Goal: Information Seeking & Learning: Understand process/instructions

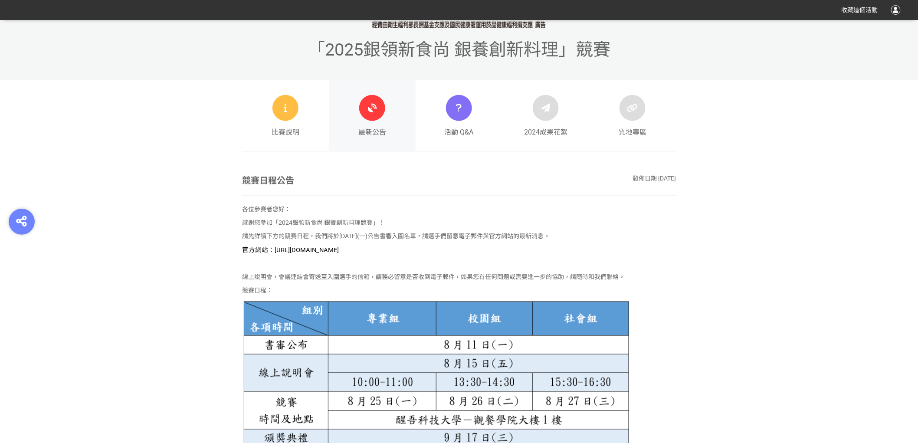
scroll to position [385, 0]
click at [371, 118] on div at bounding box center [372, 108] width 26 height 26
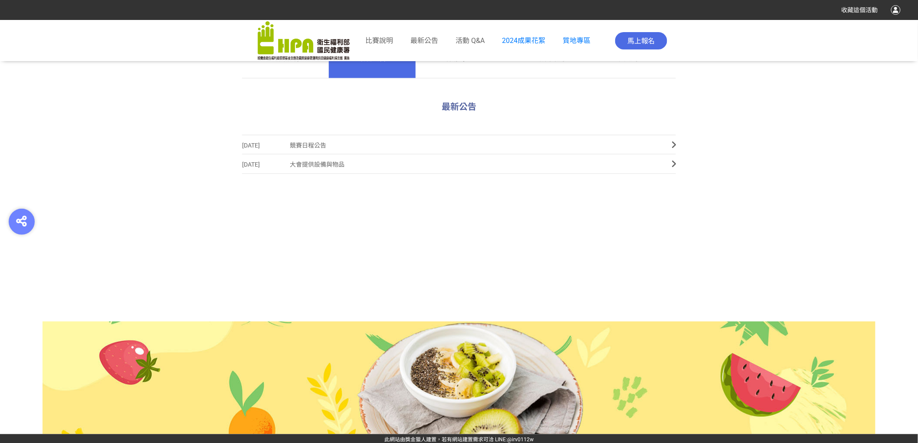
scroll to position [462, 0]
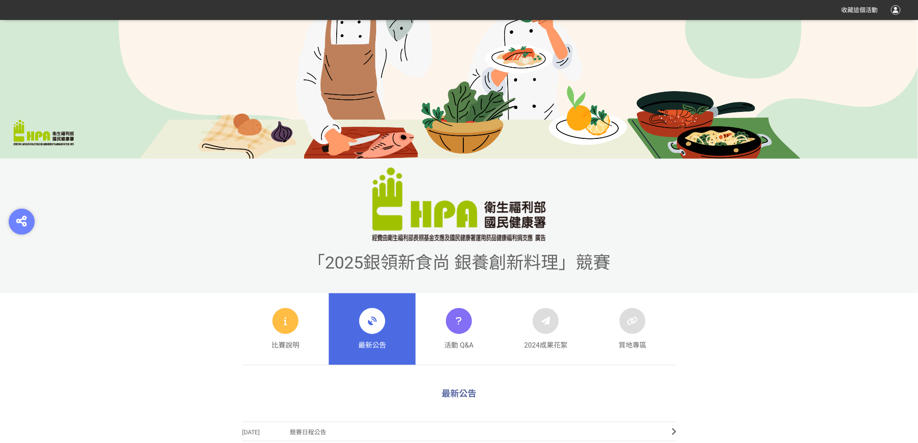
click at [354, 322] on link "最新公告" at bounding box center [372, 329] width 87 height 72
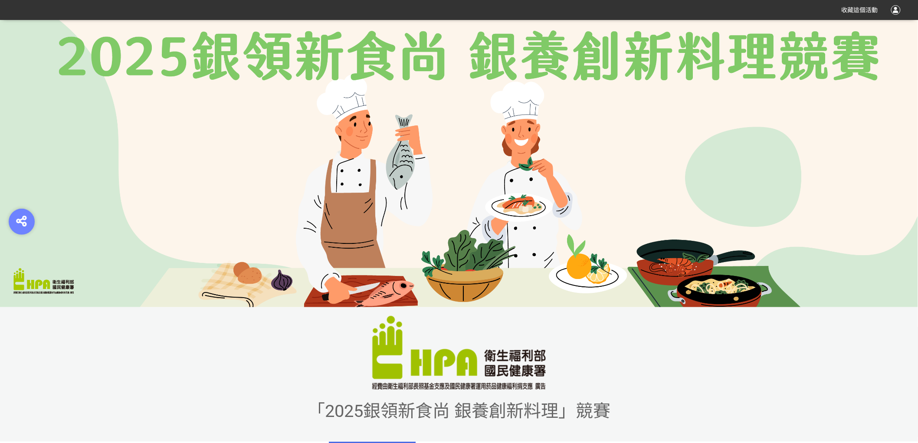
scroll to position [0, 0]
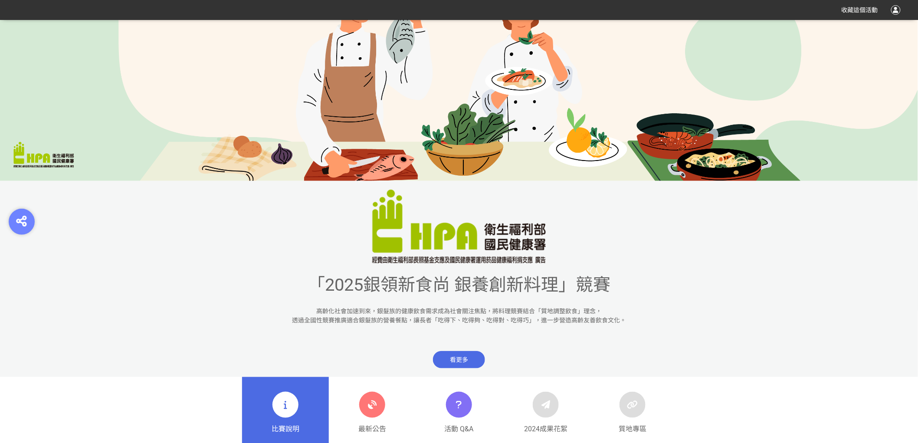
scroll to position [289, 0]
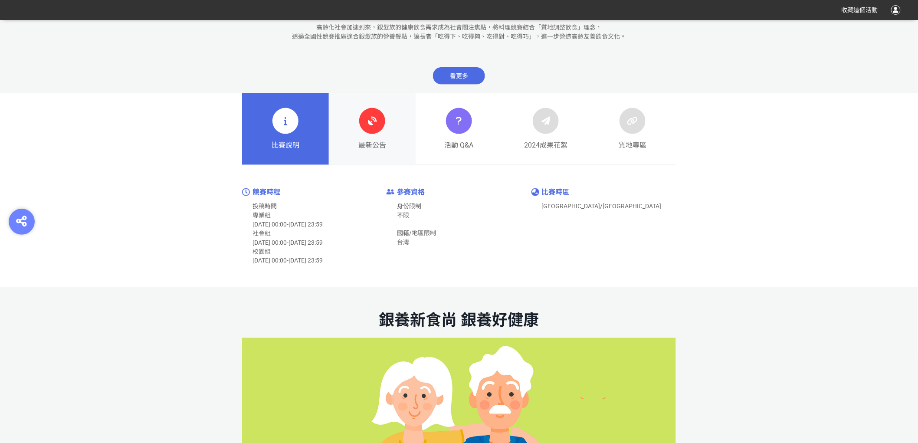
click at [357, 118] on link "最新公告" at bounding box center [372, 129] width 87 height 72
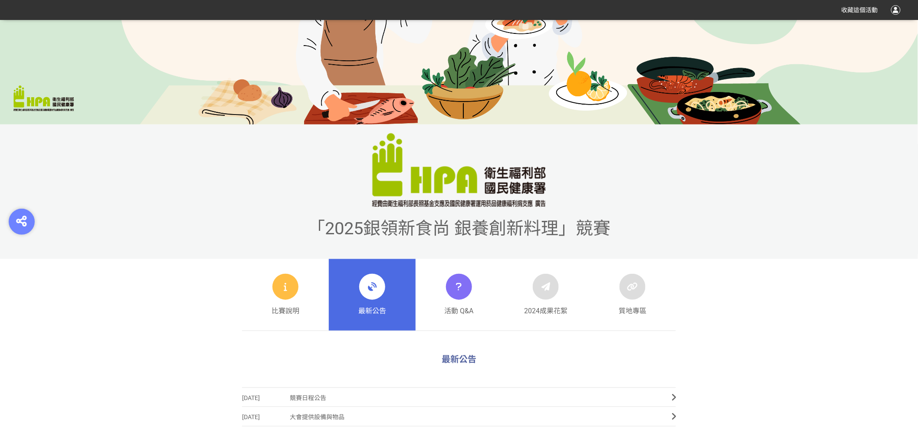
scroll to position [289, 0]
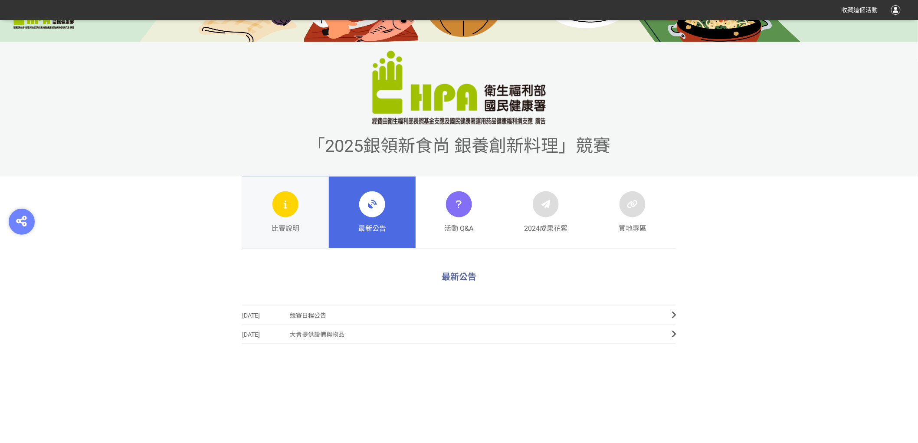
click at [289, 220] on div "比賽說明" at bounding box center [286, 212] width 28 height 43
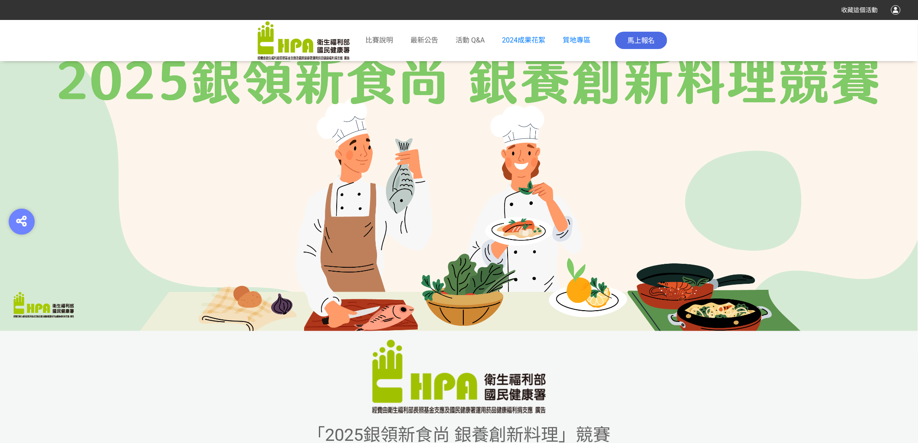
drag, startPoint x: 315, startPoint y: 245, endPoint x: 327, endPoint y: 89, distance: 156.6
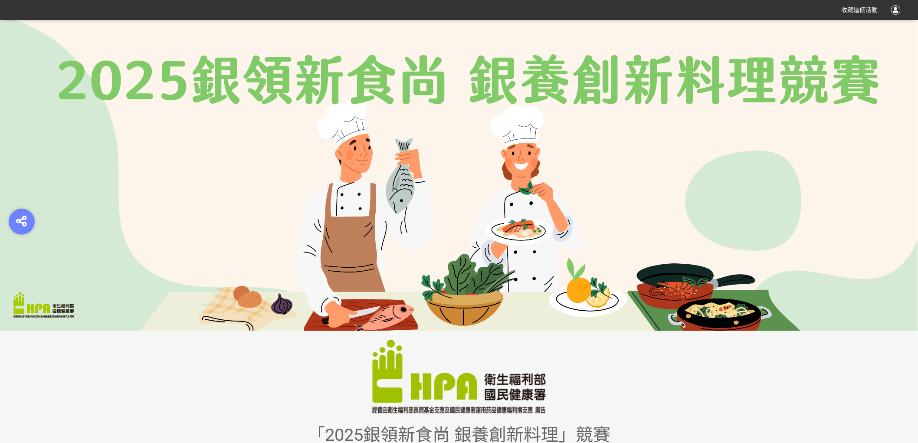
drag, startPoint x: 413, startPoint y: 341, endPoint x: 427, endPoint y: 110, distance: 230.8
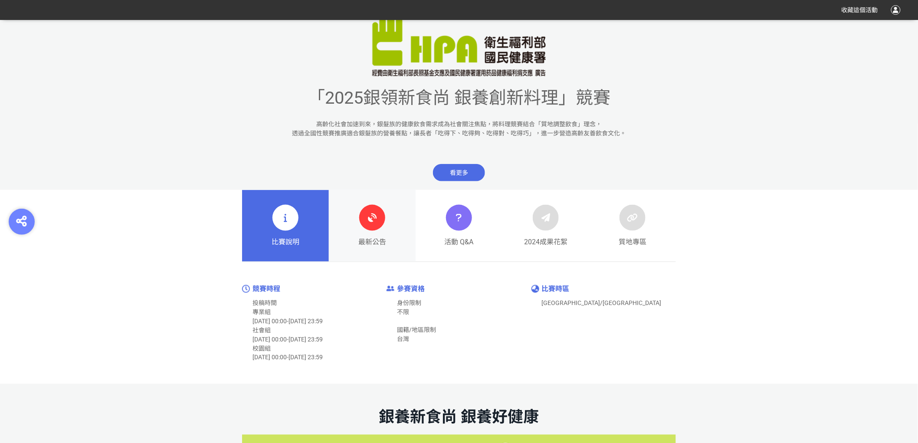
click at [377, 202] on link "最新公告" at bounding box center [372, 226] width 87 height 72
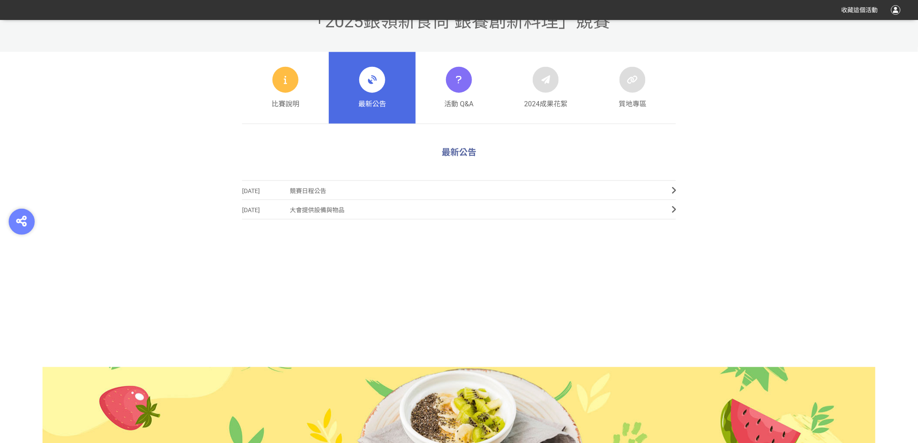
click at [332, 191] on span "競賽日程公告" at bounding box center [474, 191] width 369 height 20
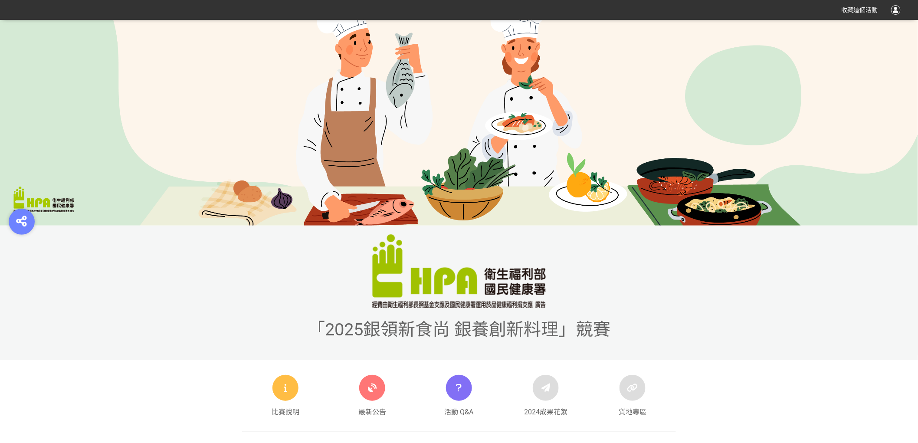
scroll to position [385, 0]
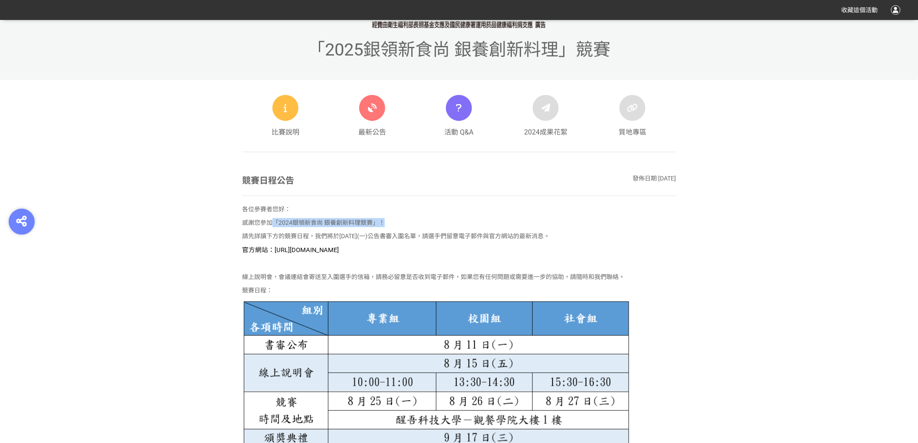
drag, startPoint x: 271, startPoint y: 223, endPoint x: 421, endPoint y: 226, distance: 150.6
click at [421, 226] on p "感謝您參加「2024銀領新食尚 銀養創新料理競賽」！" at bounding box center [459, 222] width 434 height 9
click at [480, 265] on p at bounding box center [459, 263] width 434 height 9
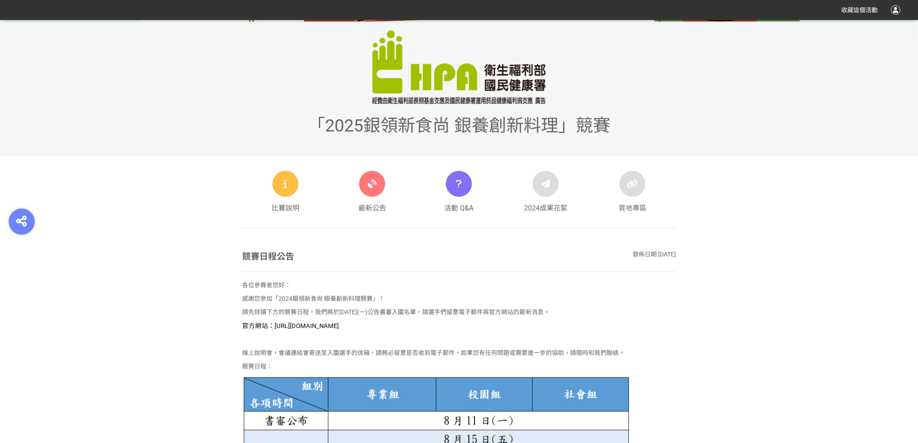
scroll to position [434, 0]
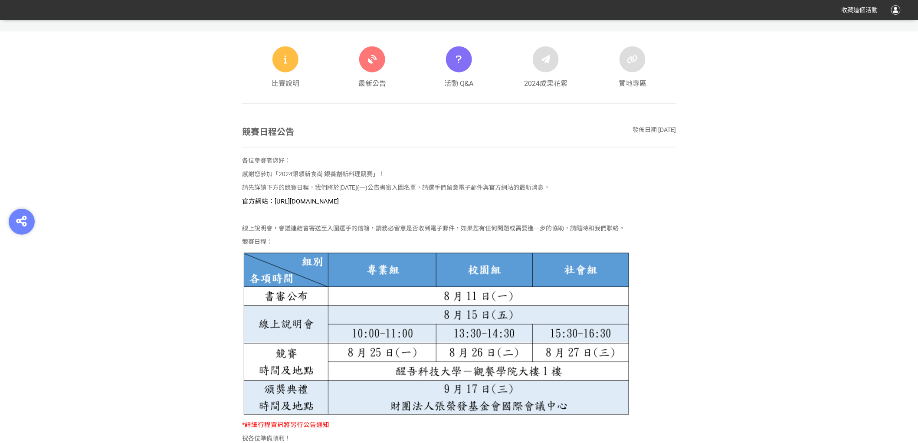
click at [339, 200] on span "官方網站：[URL][DOMAIN_NAME]" at bounding box center [290, 201] width 97 height 8
drag, startPoint x: 431, startPoint y: 198, endPoint x: 274, endPoint y: 199, distance: 157.5
click at [274, 199] on p "官方網站：[URL][DOMAIN_NAME]" at bounding box center [459, 202] width 434 height 10
copy span "[URL][DOMAIN_NAME]"
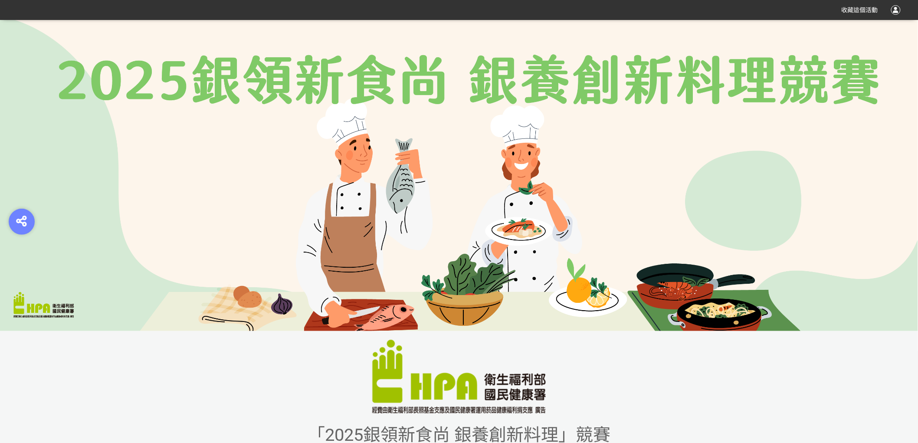
click at [696, 143] on img at bounding box center [459, 175] width 918 height 311
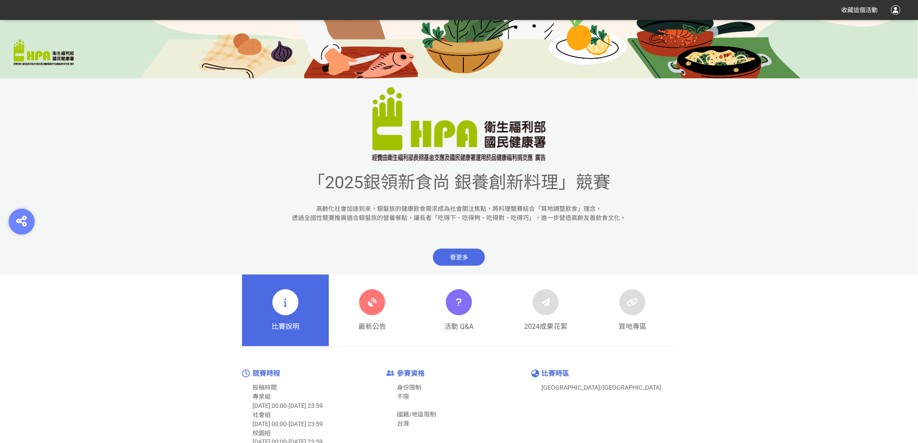
scroll to position [434, 0]
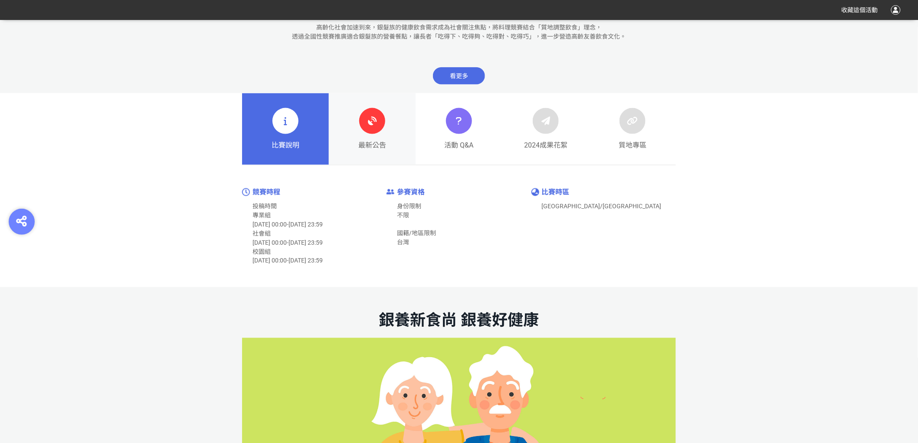
click at [363, 103] on link "最新公告" at bounding box center [372, 129] width 87 height 72
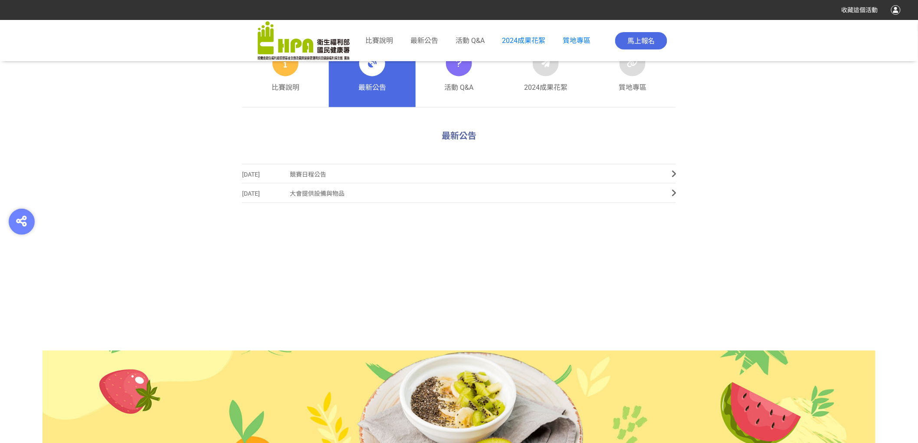
scroll to position [462, 0]
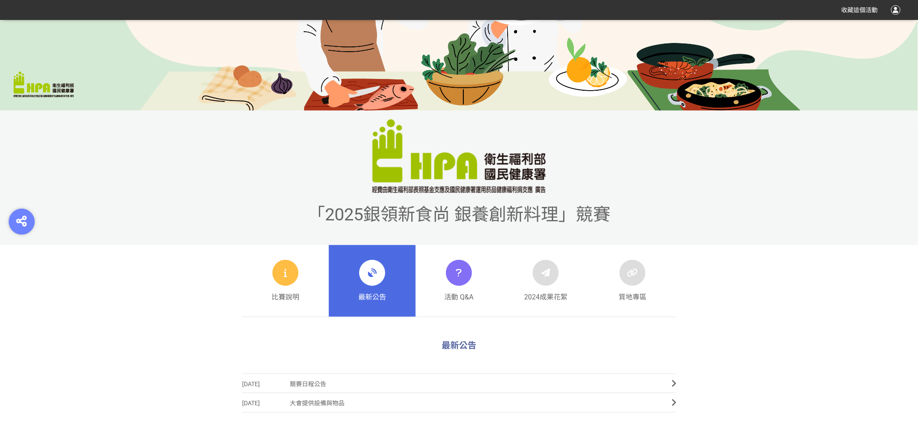
click at [313, 392] on span "競賽日程公告" at bounding box center [474, 384] width 369 height 20
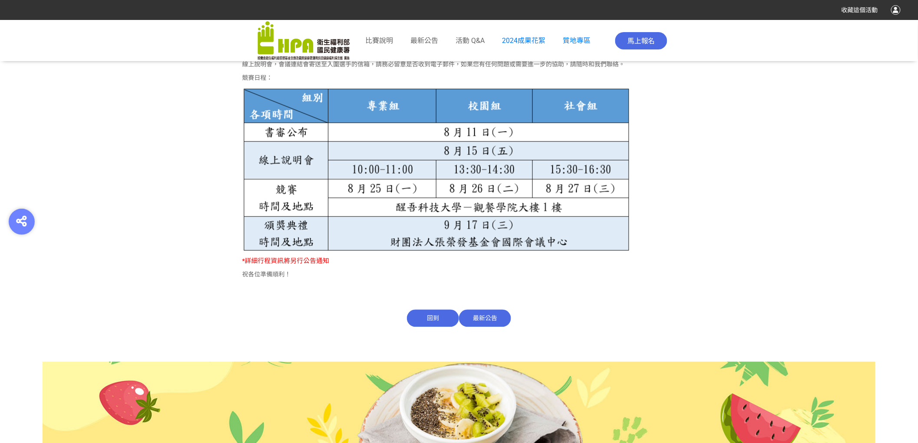
scroll to position [641, 0]
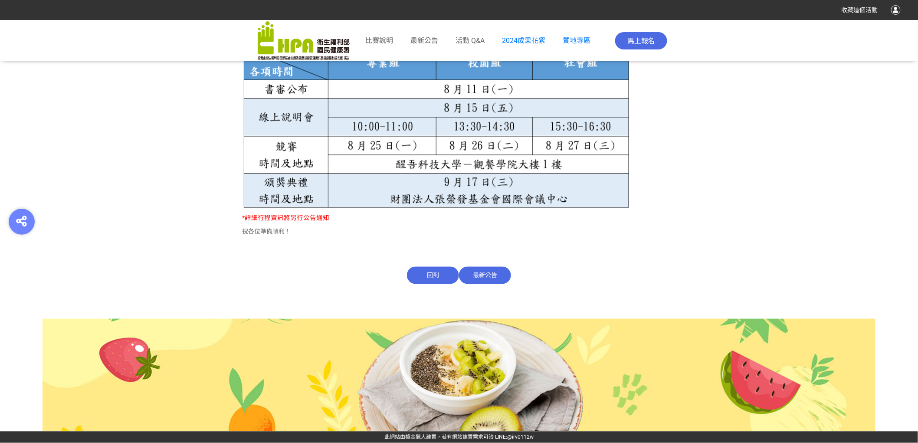
click at [482, 269] on span "最新公告" at bounding box center [485, 275] width 52 height 17
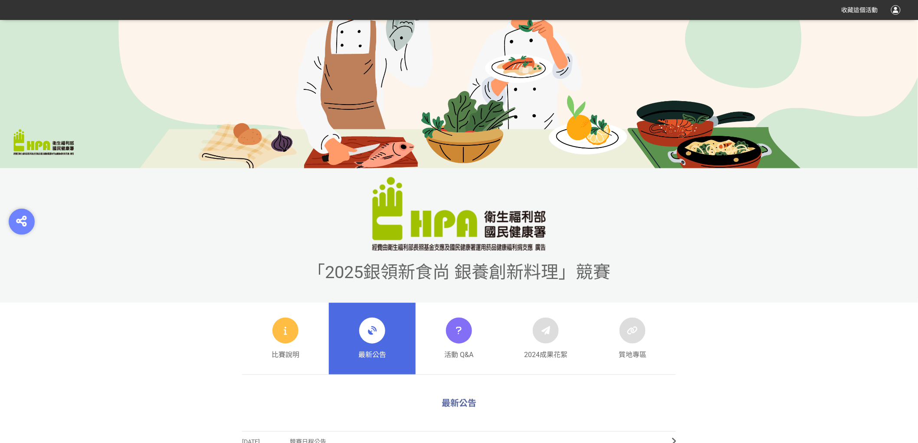
scroll to position [289, 0]
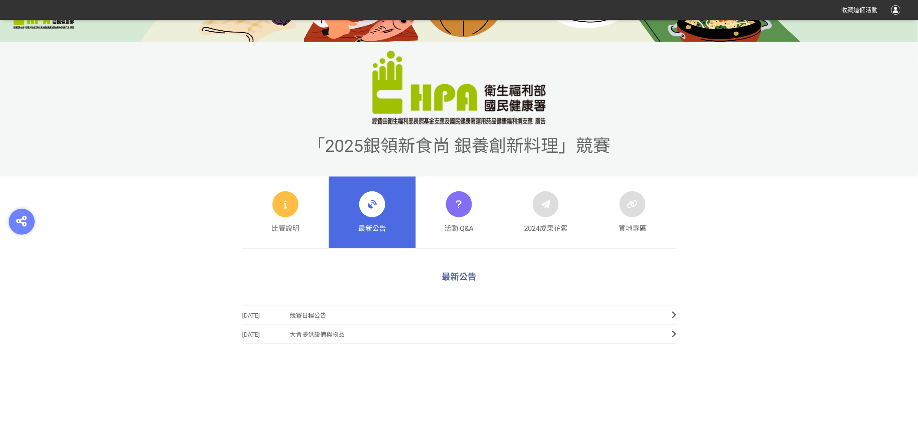
click at [366, 212] on div at bounding box center [372, 204] width 26 height 26
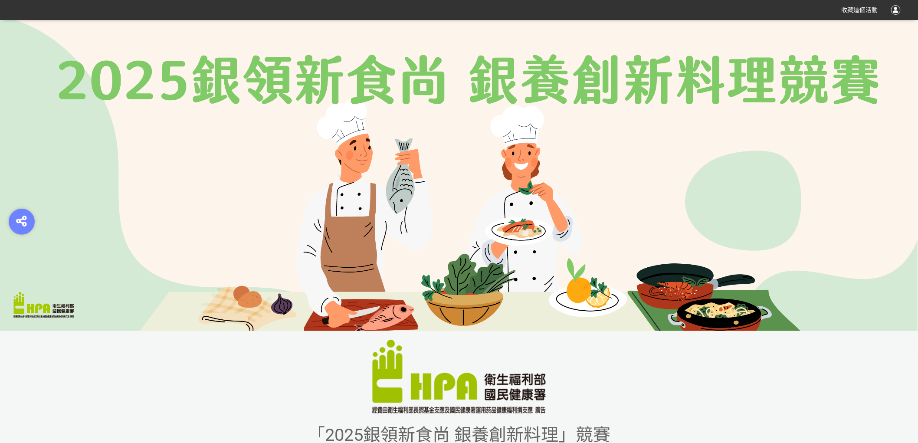
scroll to position [241, 0]
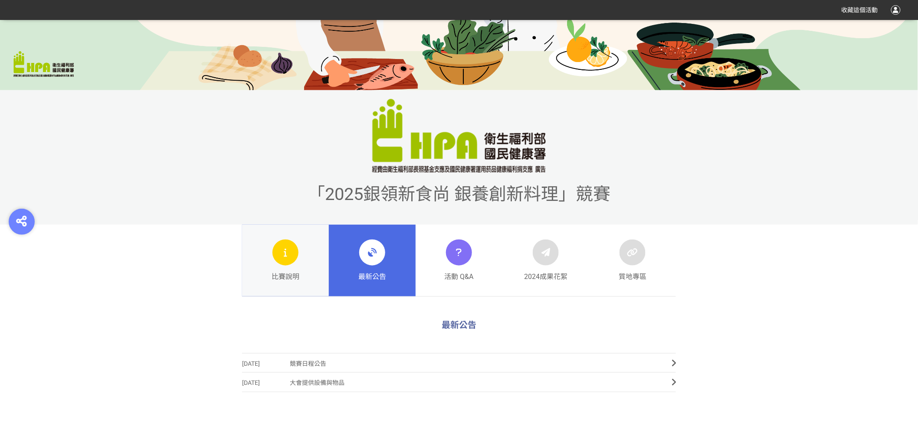
click at [275, 265] on div "比賽說明" at bounding box center [286, 260] width 28 height 43
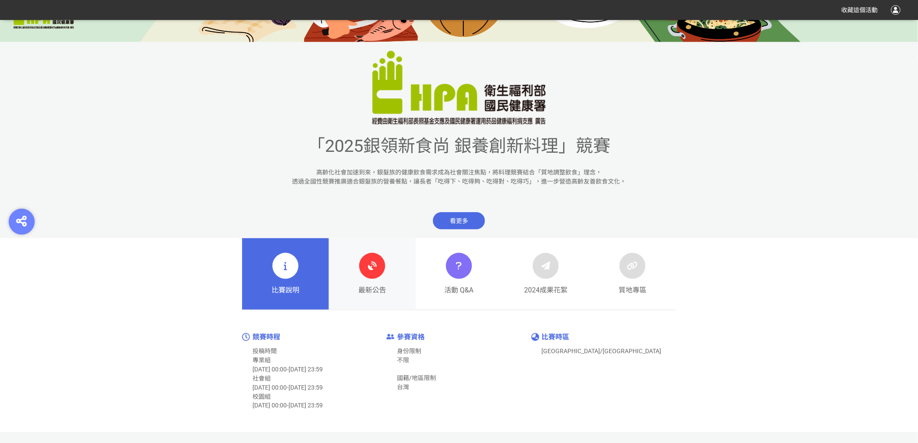
click at [358, 268] on div "最新公告" at bounding box center [372, 274] width 28 height 43
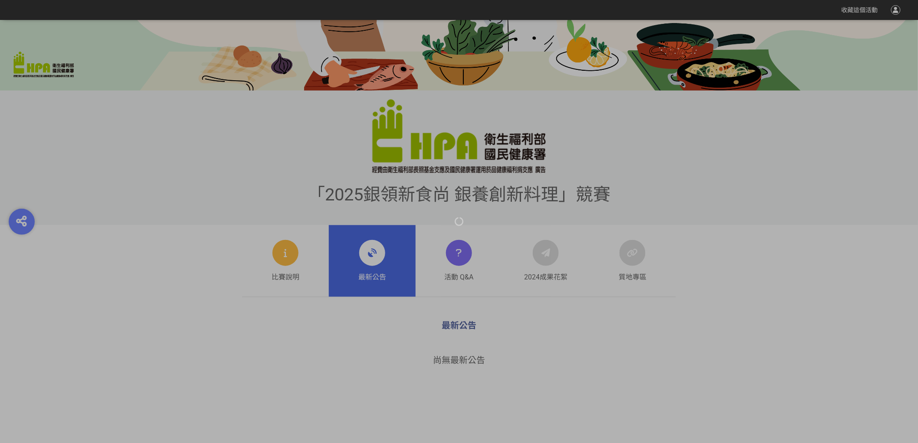
scroll to position [241, 0]
click at [371, 256] on div at bounding box center [459, 221] width 918 height 443
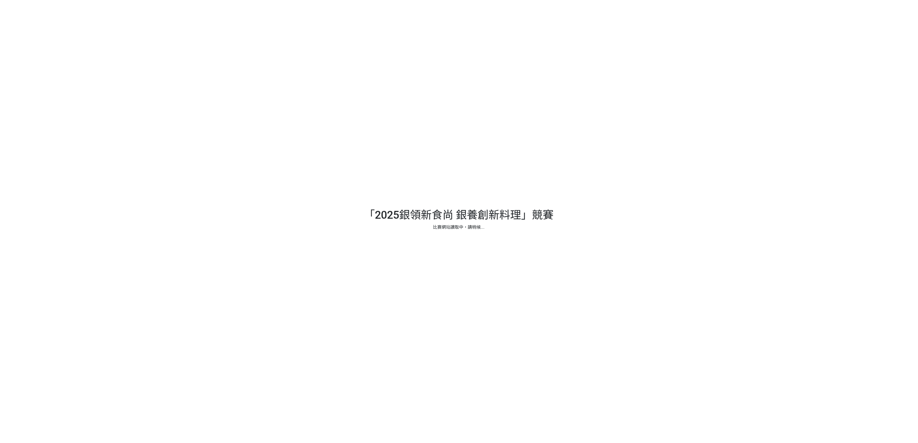
click at [565, 166] on div at bounding box center [459, 221] width 918 height 443
